Goal: Transaction & Acquisition: Book appointment/travel/reservation

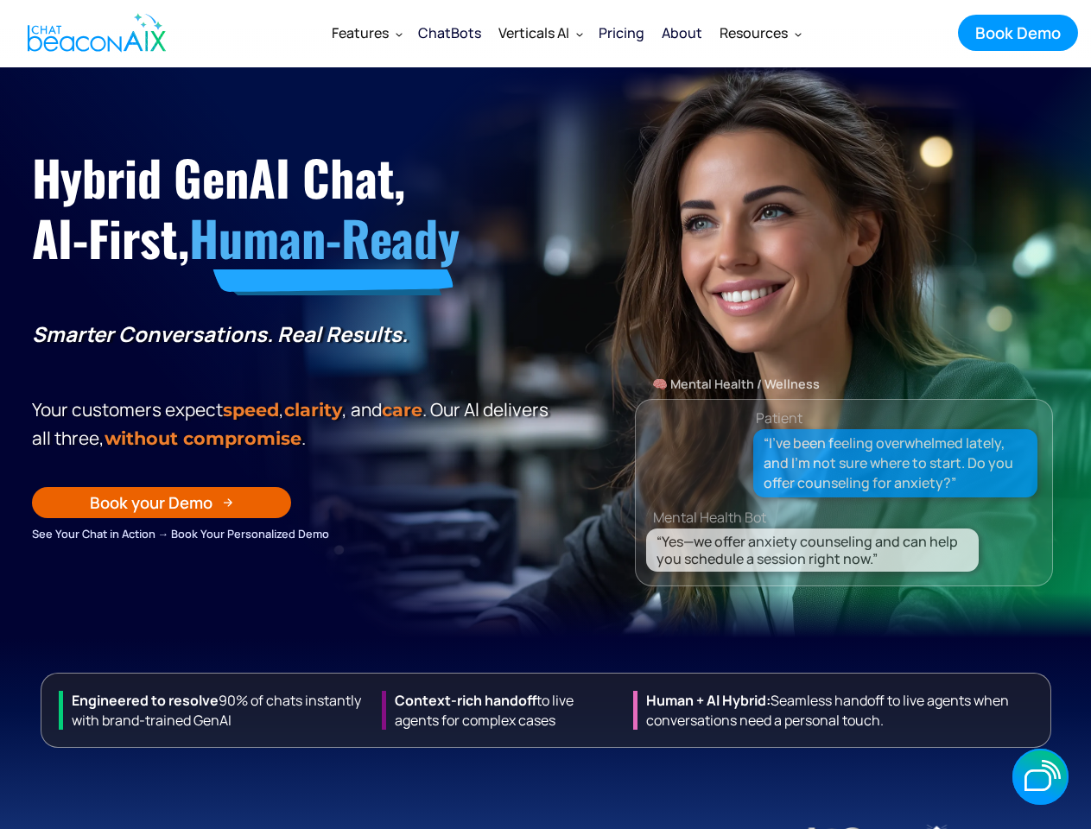
click at [545, 415] on div "Hybrid GenAI Chat, AI-First, Human-Ready Smarter Conversations. Real Results. Y…" at bounding box center [293, 357] width 523 height 372
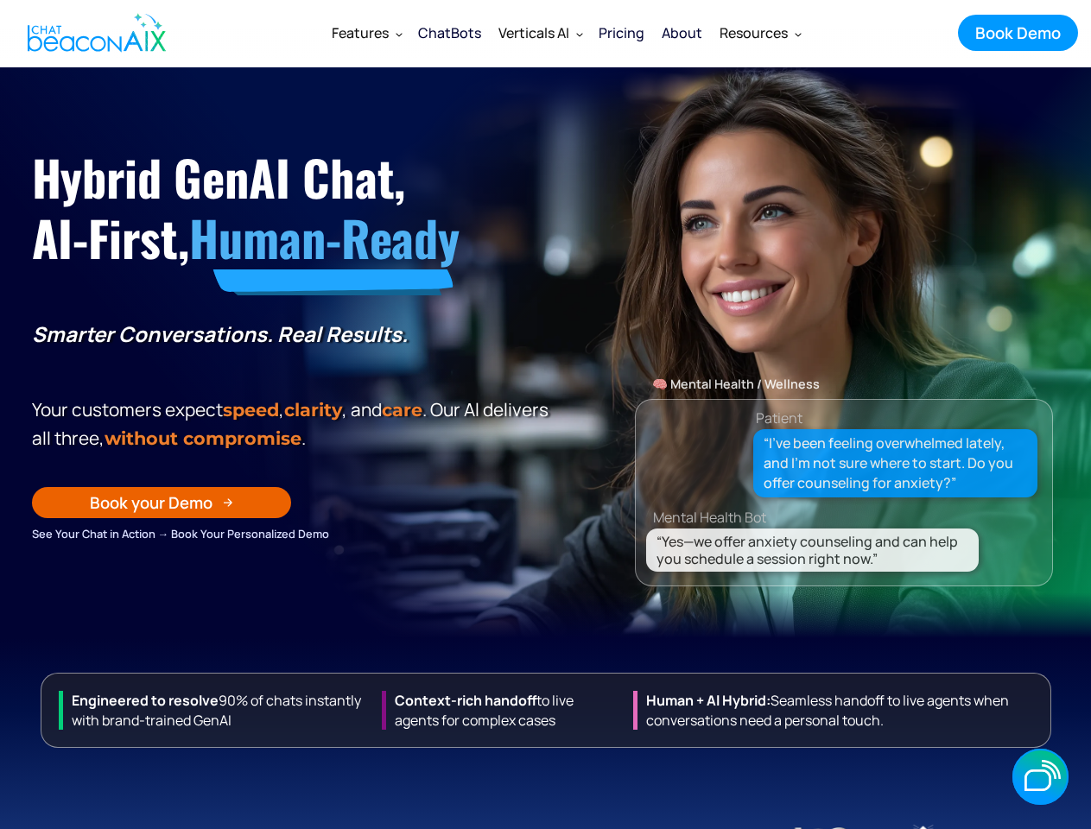
click at [567, 33] on div "Verticals AI" at bounding box center [533, 33] width 71 height 24
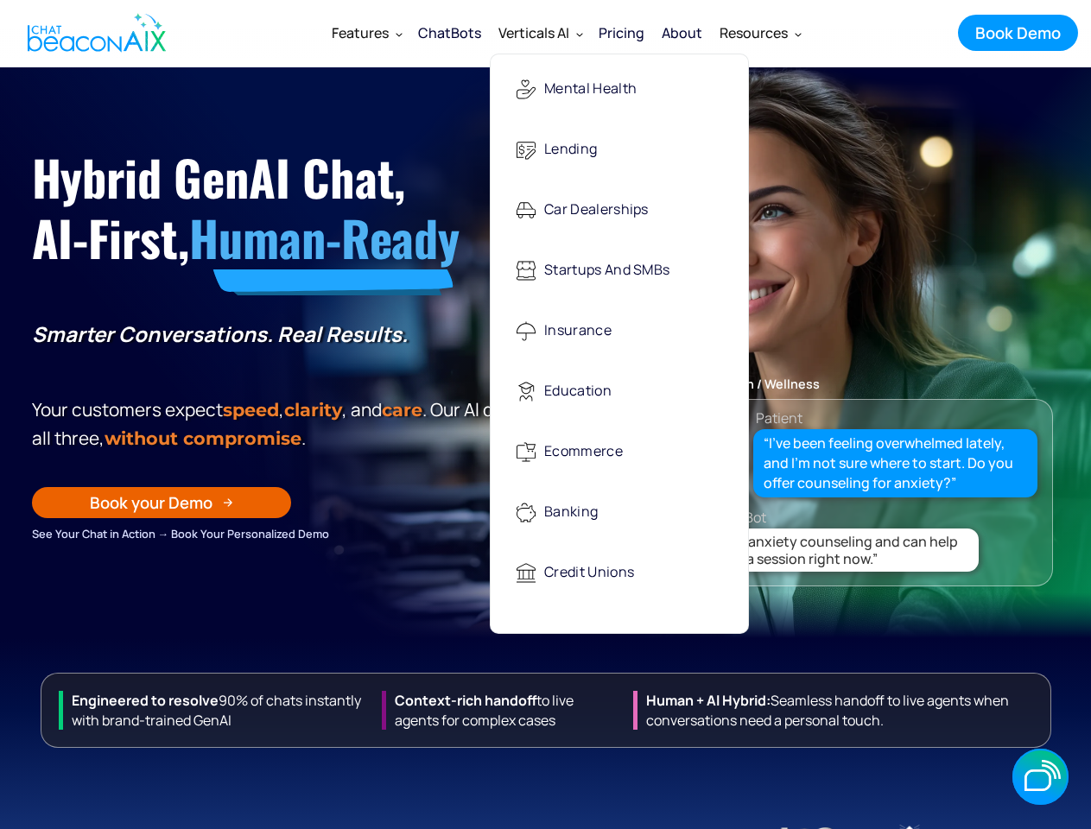
click at [366, 33] on div "Features" at bounding box center [360, 33] width 57 height 24
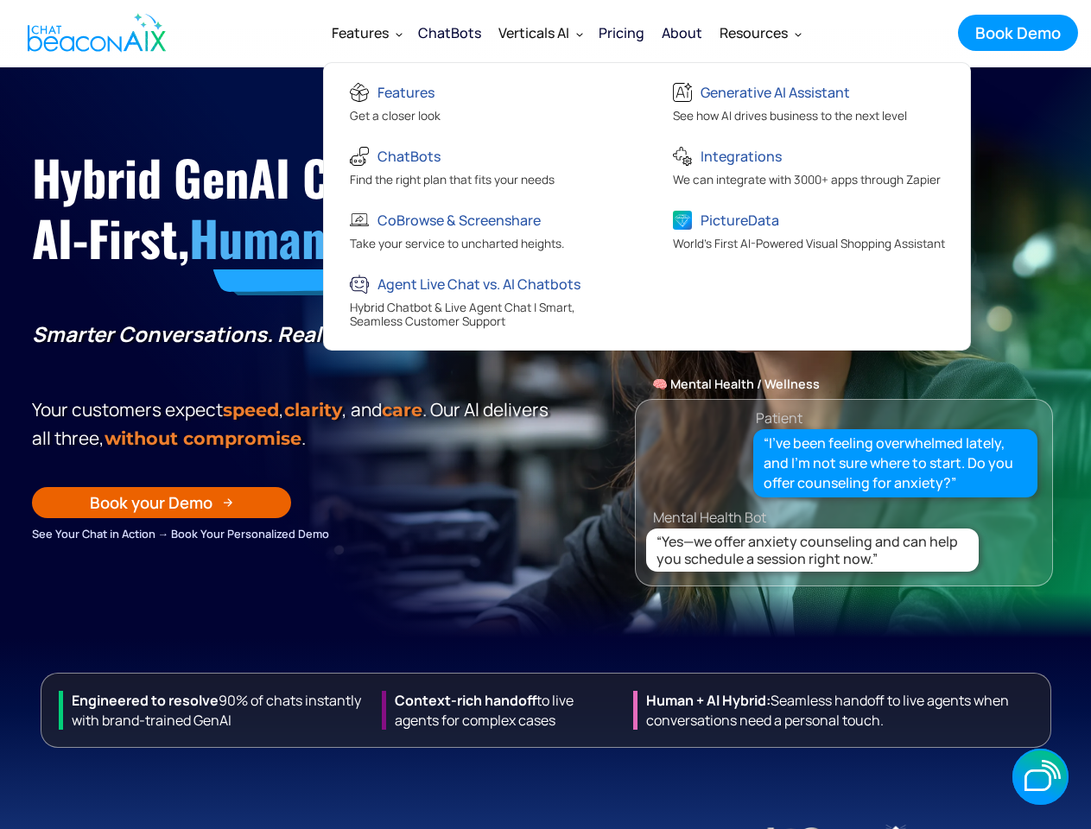
click at [540, 33] on div "Verticals AI" at bounding box center [533, 33] width 71 height 24
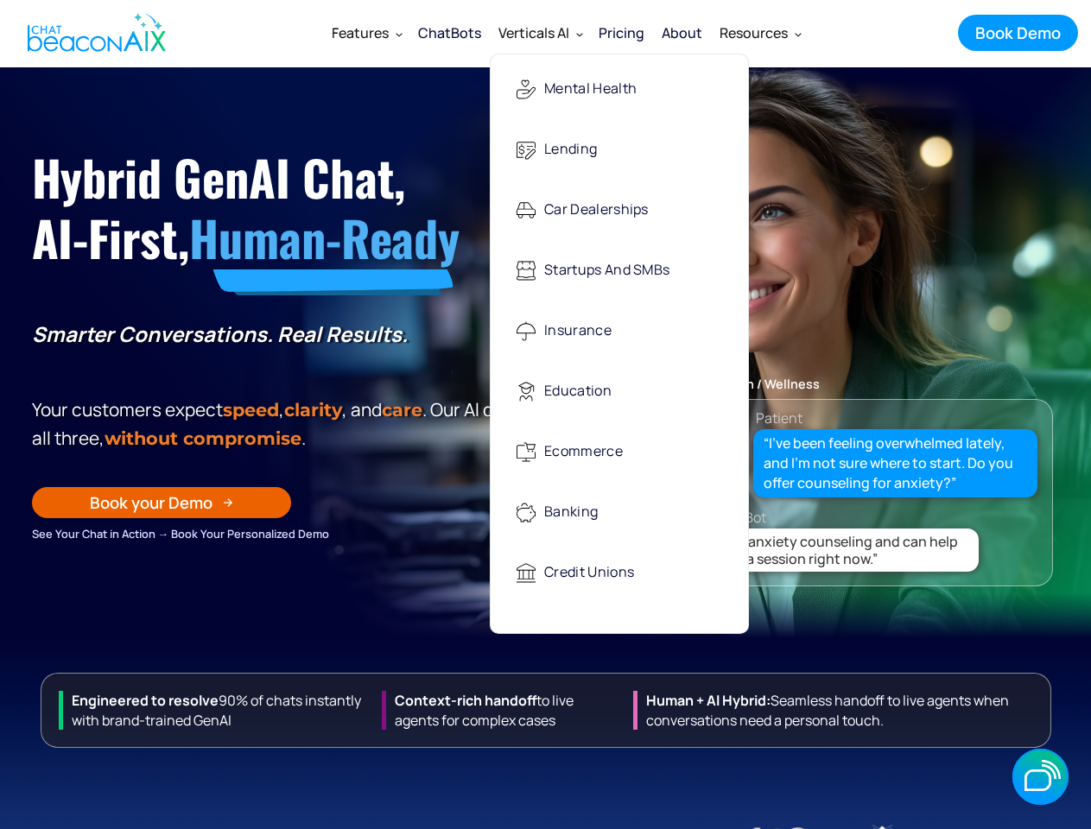
click at [759, 33] on div "Resources" at bounding box center [754, 33] width 68 height 24
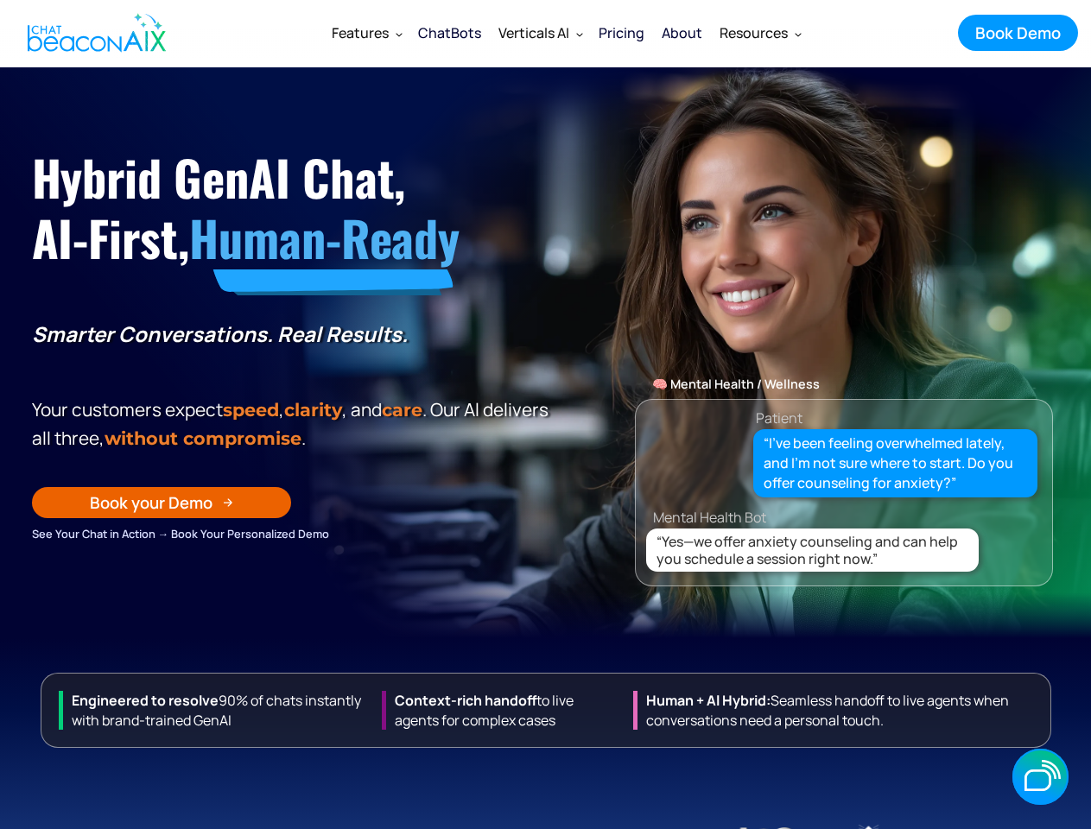
click at [162, 514] on div "Book your Demo" at bounding box center [151, 502] width 123 height 22
